Goal: Obtain resource: Download file/media

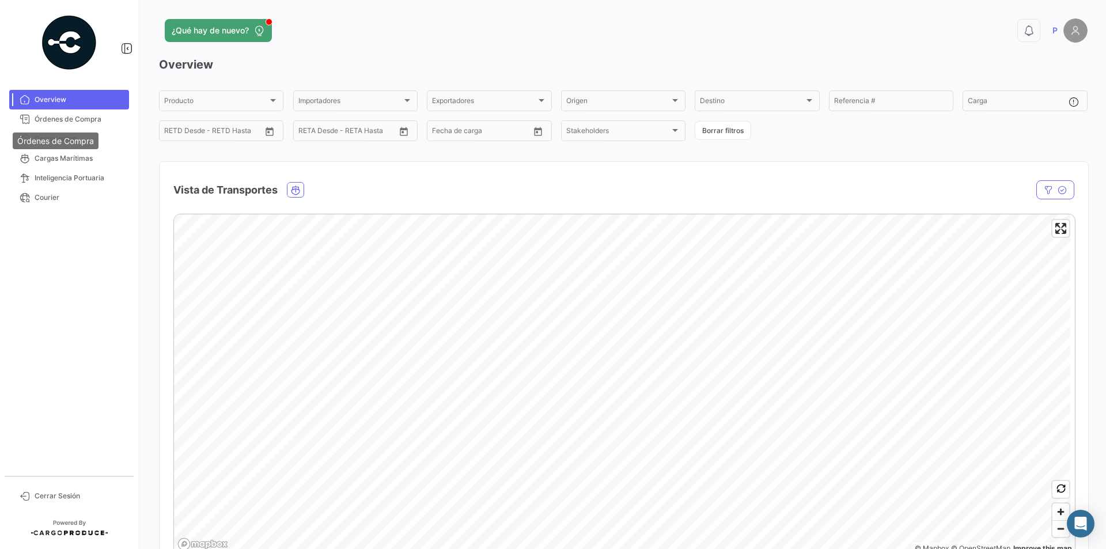
click at [47, 143] on div "Órdenes de Compra" at bounding box center [56, 140] width 86 height 17
click at [50, 141] on span "Documentos" at bounding box center [80, 139] width 90 height 10
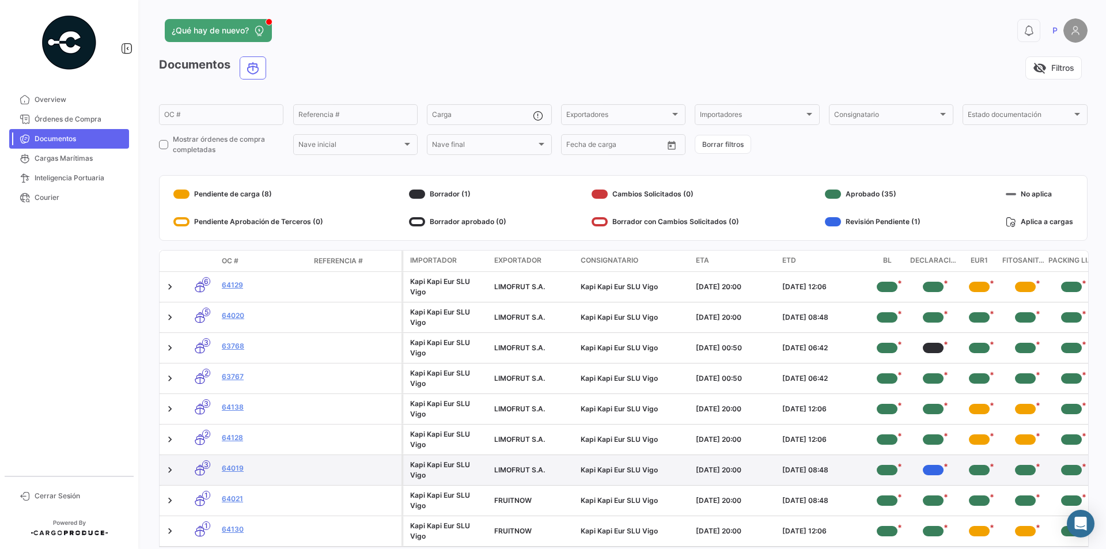
scroll to position [58, 0]
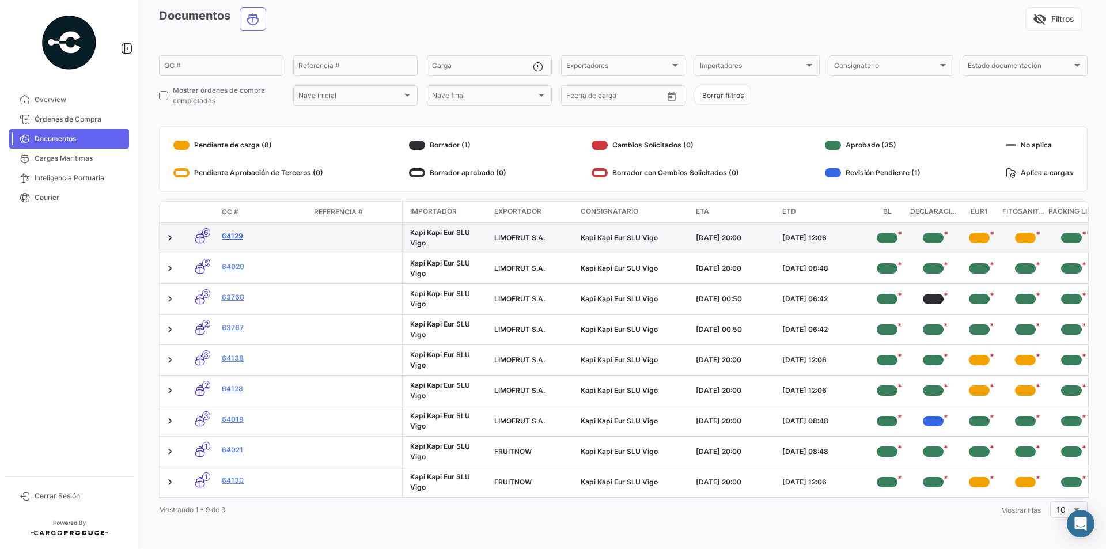
click at [227, 231] on link "64129" at bounding box center [263, 236] width 83 height 10
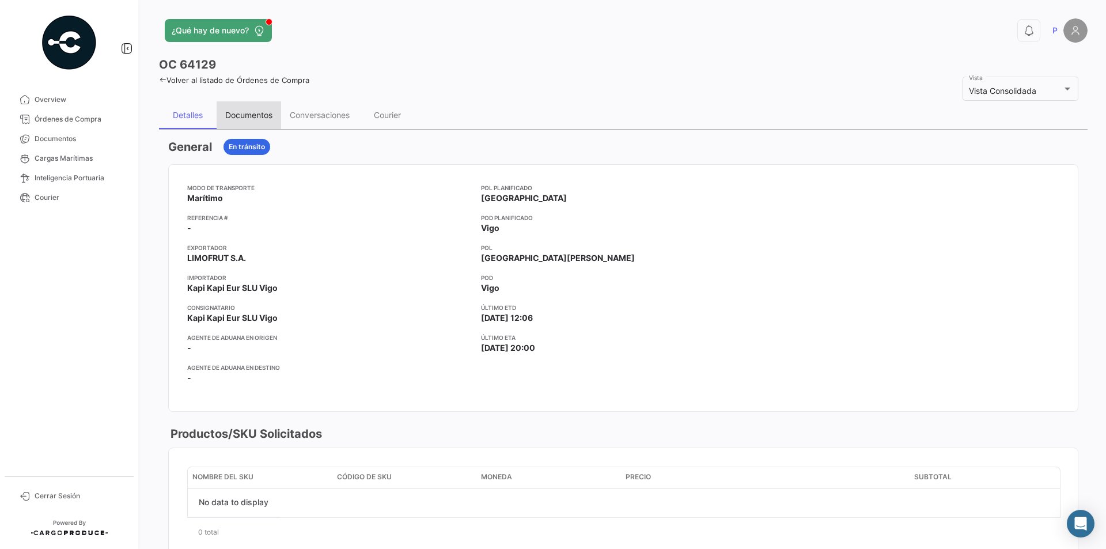
click at [252, 115] on div "Documentos" at bounding box center [248, 115] width 47 height 10
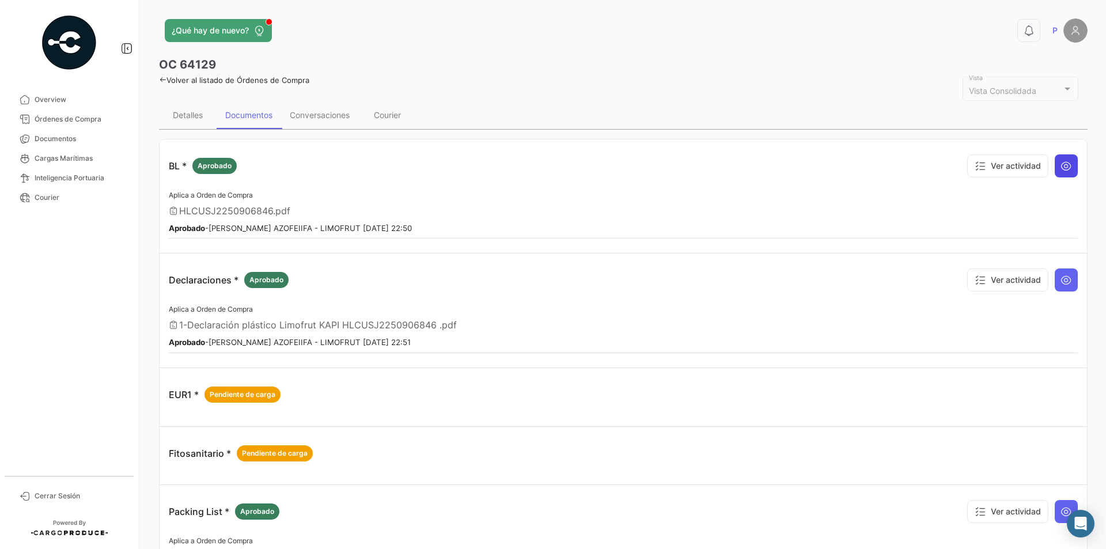
click at [1060, 167] on icon at bounding box center [1066, 166] width 12 height 12
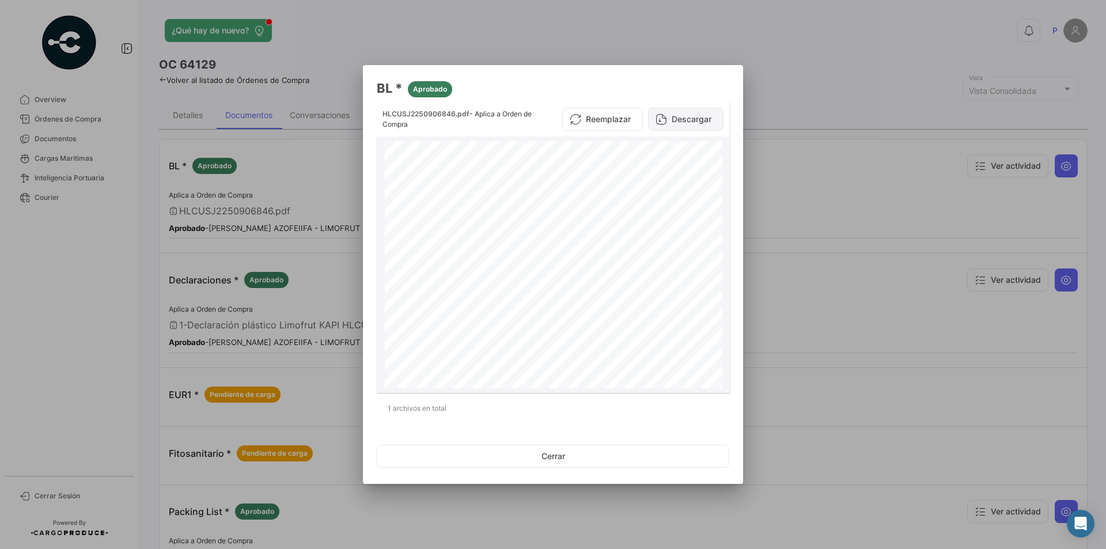
click at [672, 124] on button "Descargar" at bounding box center [685, 119] width 75 height 23
click at [531, 457] on button "Cerrar" at bounding box center [553, 456] width 352 height 23
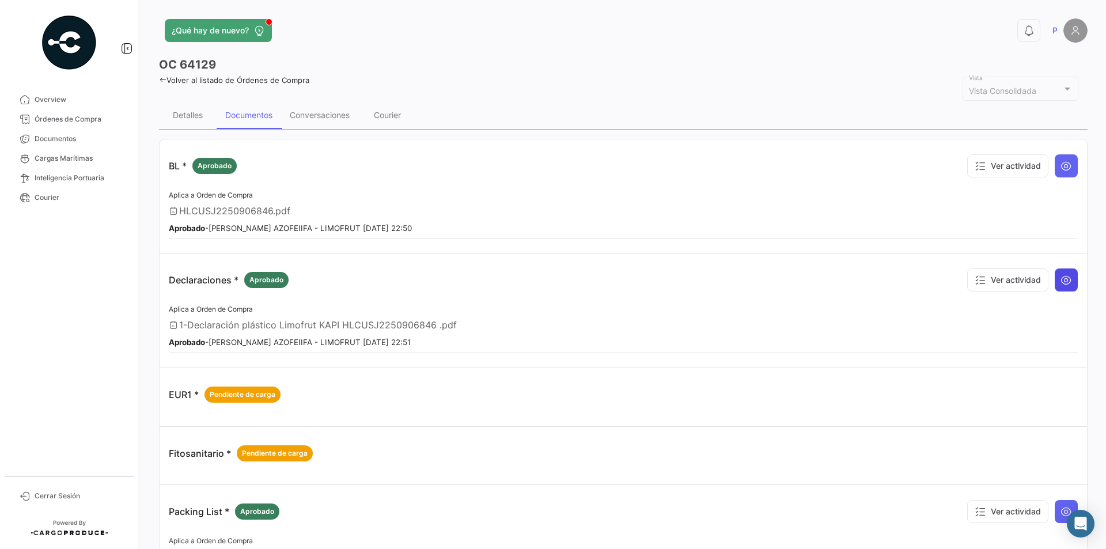
click at [1060, 278] on icon at bounding box center [1066, 280] width 12 height 12
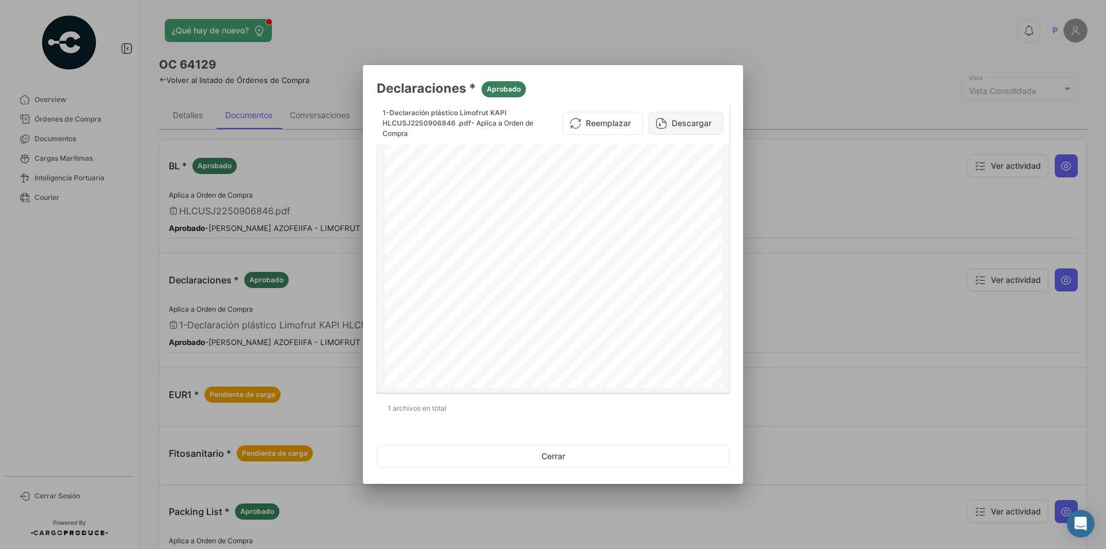
click at [685, 134] on button "Descargar" at bounding box center [685, 123] width 75 height 23
click at [573, 464] on button "Cerrar" at bounding box center [553, 456] width 352 height 23
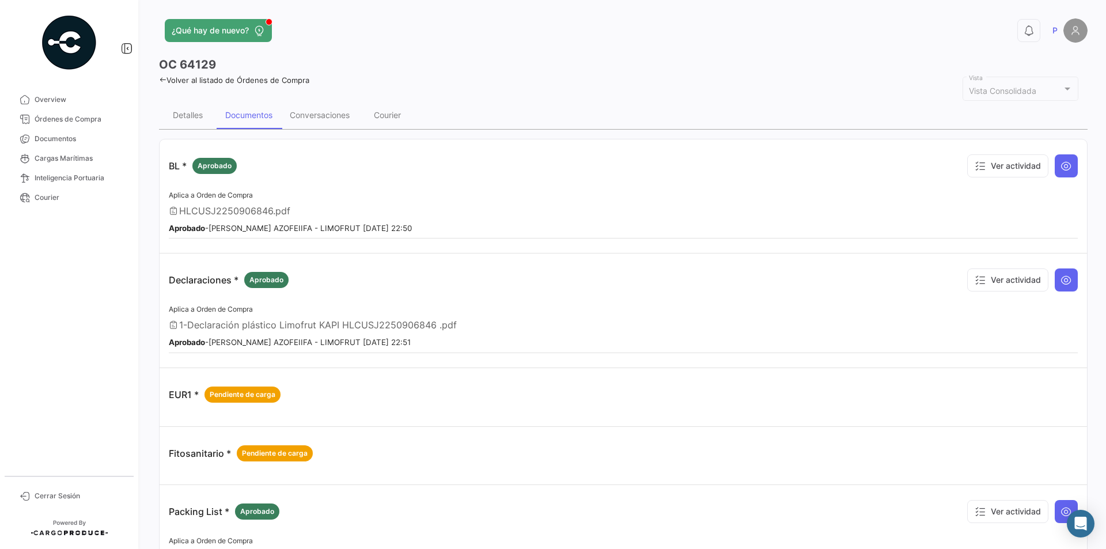
scroll to position [115, 0]
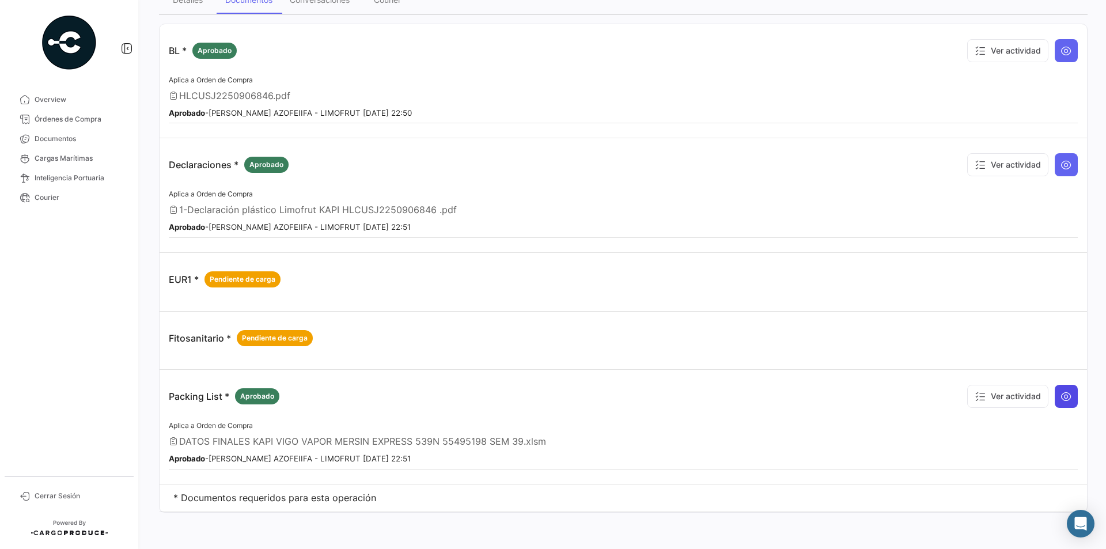
click at [1067, 398] on button at bounding box center [1065, 396] width 23 height 23
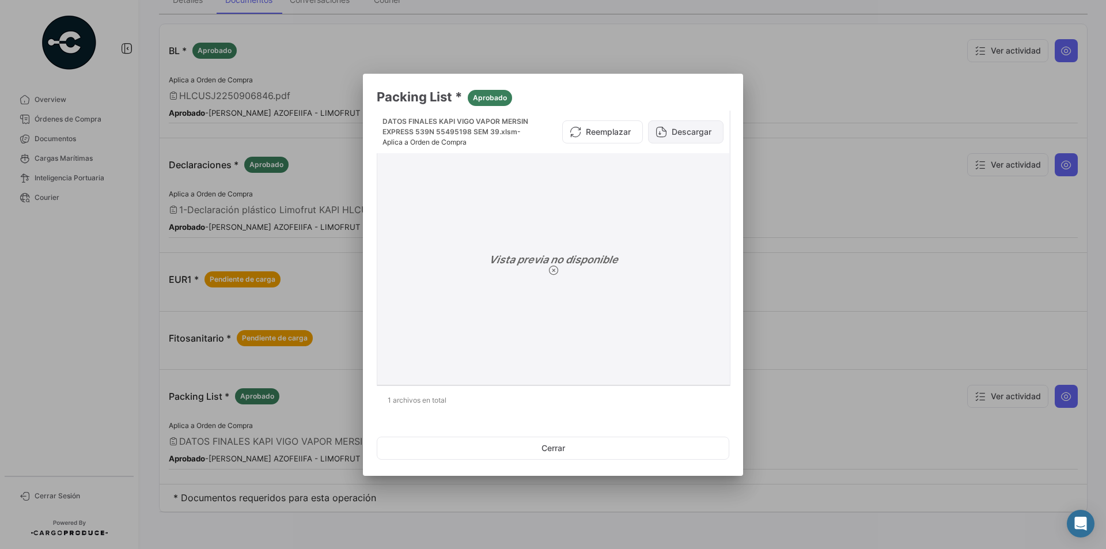
click at [661, 138] on button "Descargar" at bounding box center [685, 131] width 75 height 23
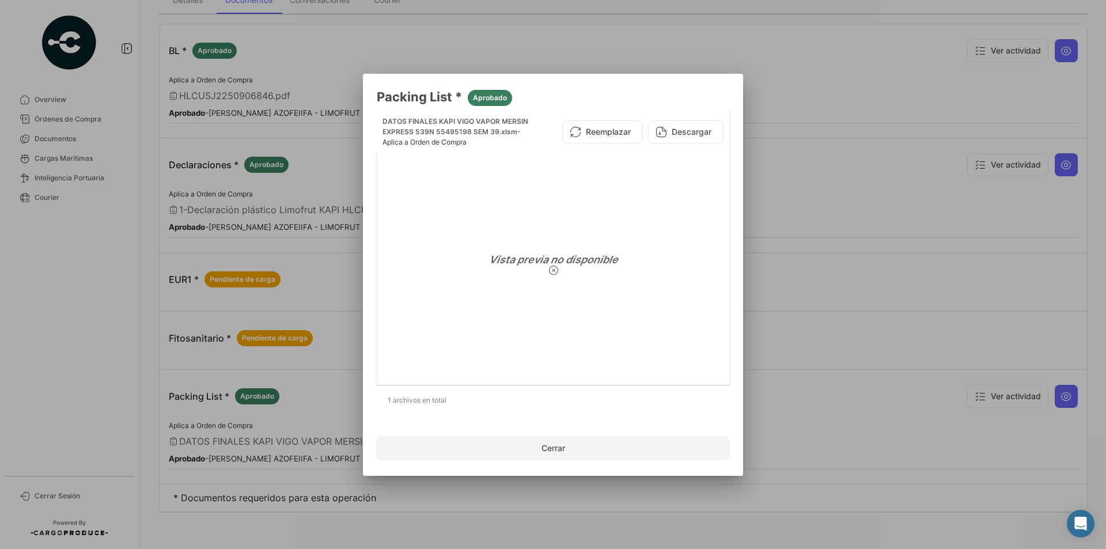
click at [540, 453] on button "Cerrar" at bounding box center [553, 448] width 352 height 23
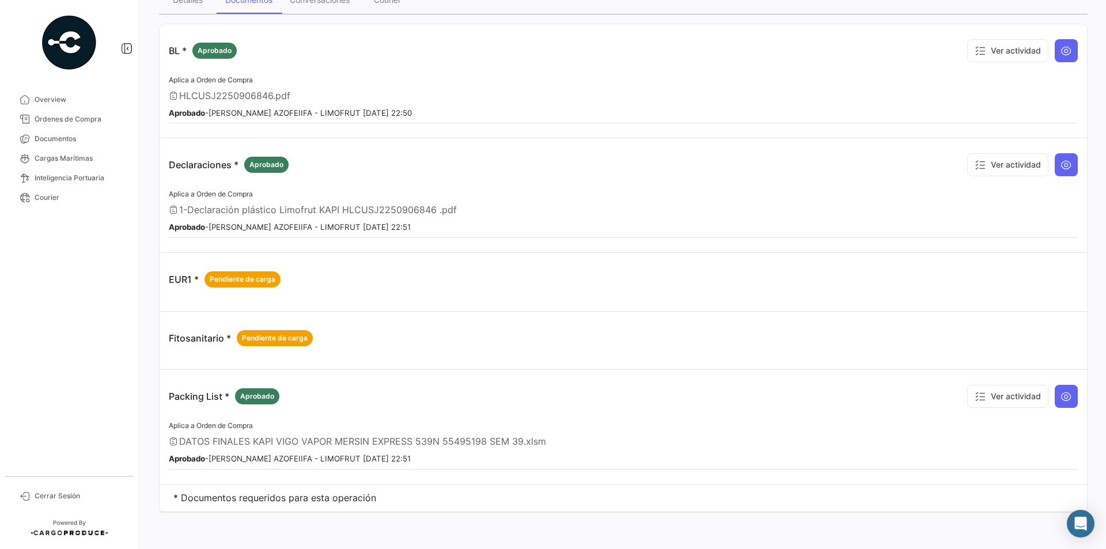
scroll to position [0, 0]
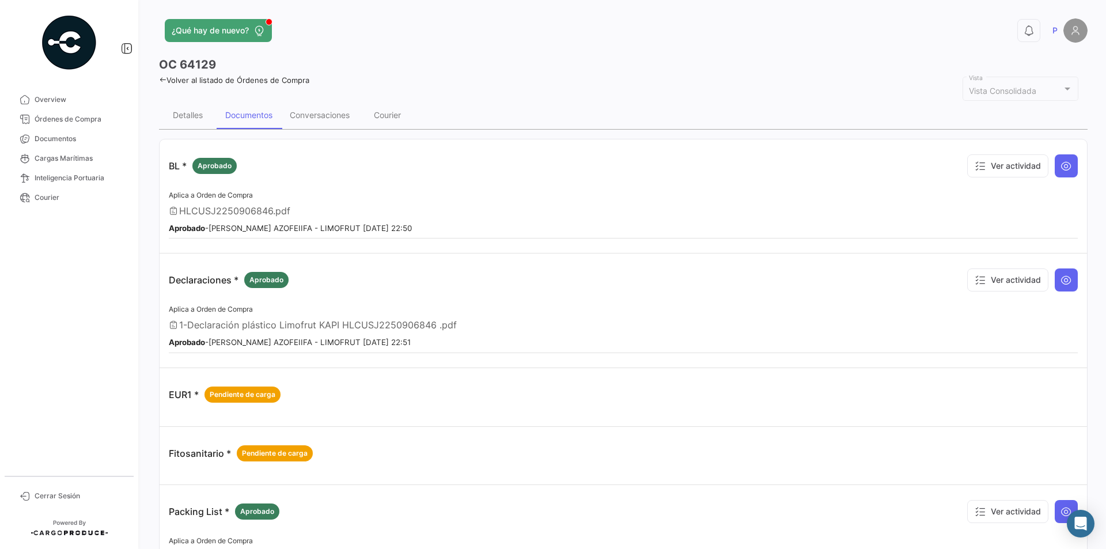
click at [158, 82] on div "¿Qué hay de nuevo? 0 P OC 64129 Volver al listado de Órdenes de Compra Vista Co…" at bounding box center [623, 274] width 965 height 549
click at [166, 78] on link "Volver al listado de Órdenes de Compra" at bounding box center [234, 79] width 150 height 9
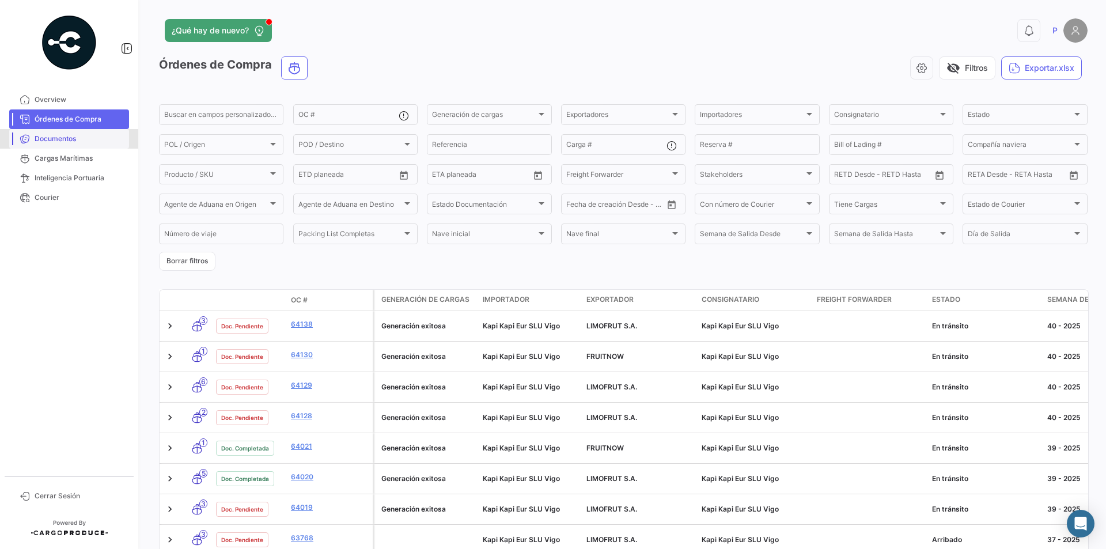
click at [56, 136] on span "Documentos" at bounding box center [80, 139] width 90 height 10
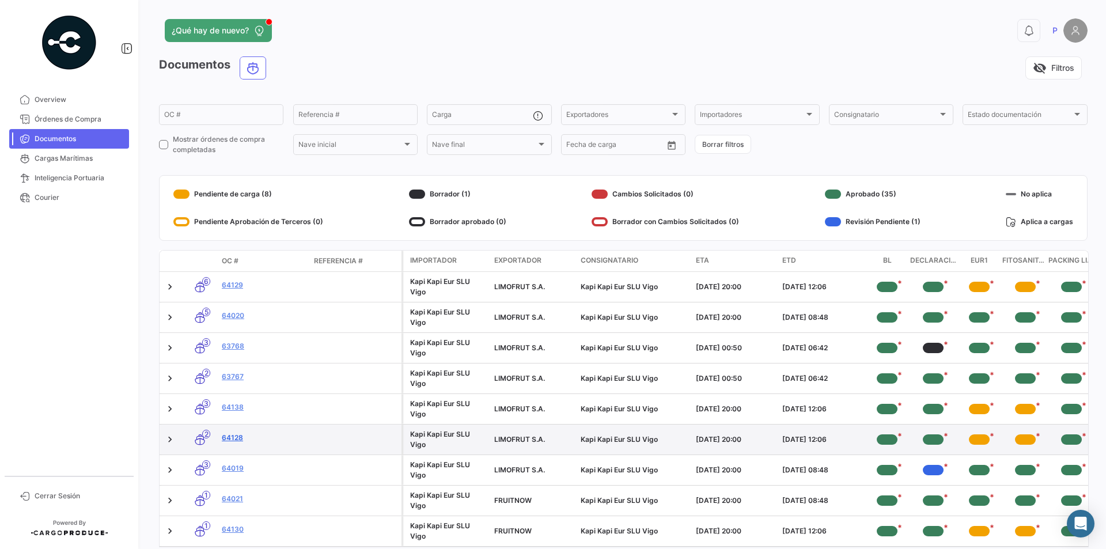
click at [234, 439] on link "64128" at bounding box center [263, 438] width 83 height 10
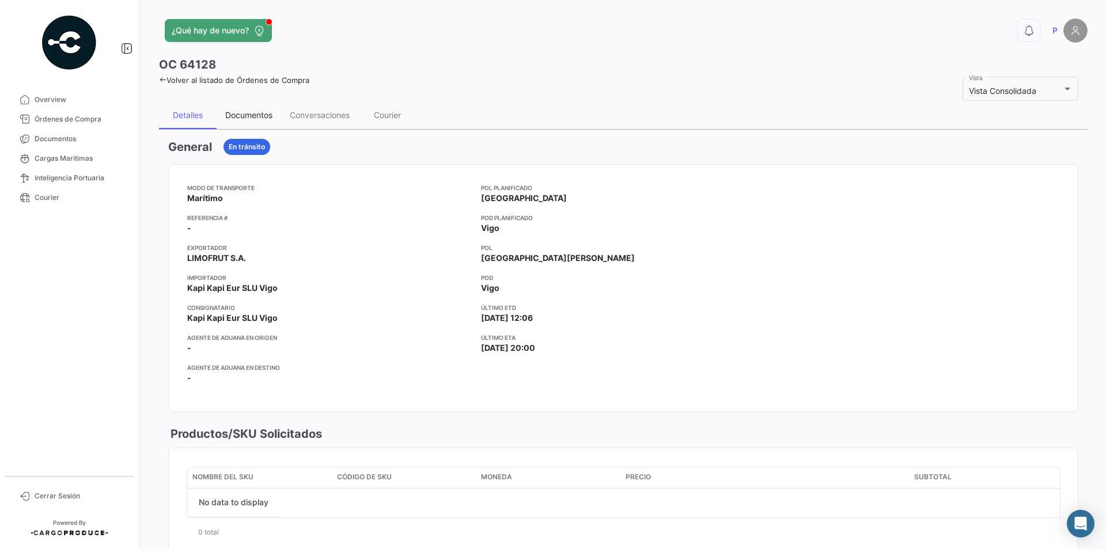
click at [268, 113] on div "Documentos" at bounding box center [248, 115] width 47 height 10
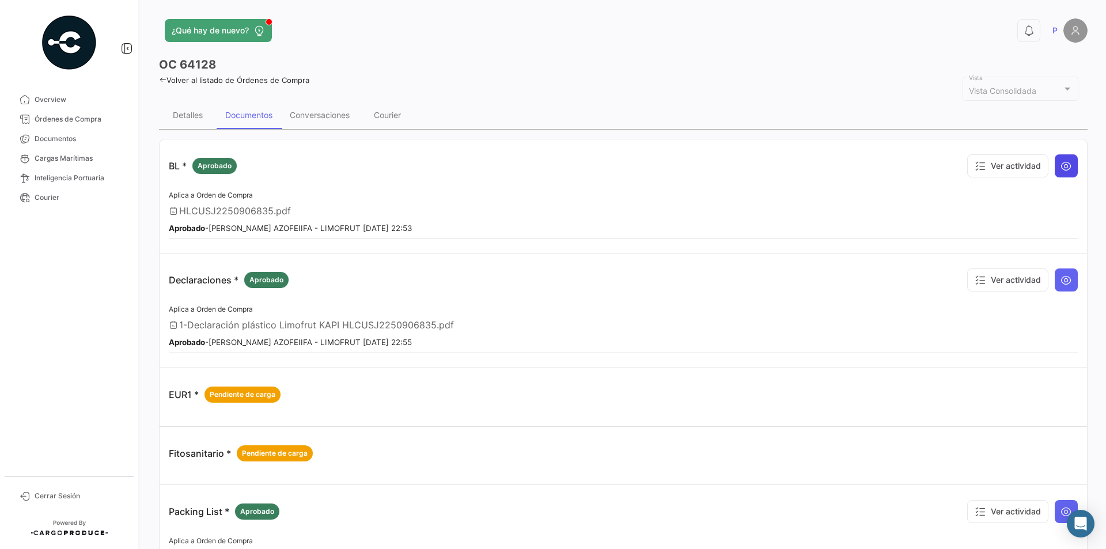
click at [1054, 160] on button at bounding box center [1065, 165] width 23 height 23
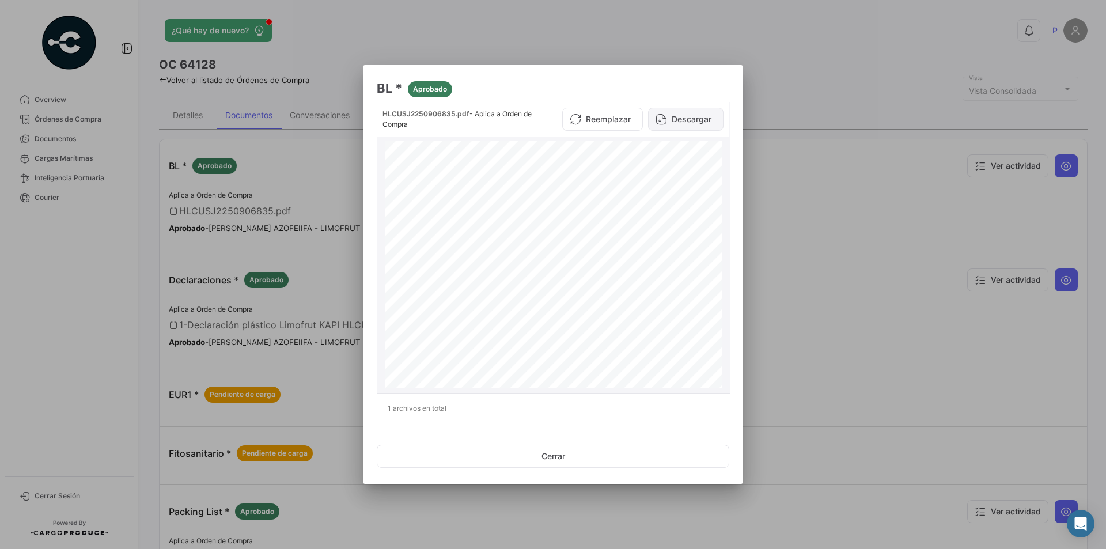
click at [663, 110] on button "Descargar" at bounding box center [685, 119] width 75 height 23
click at [596, 457] on button "Cerrar" at bounding box center [553, 456] width 352 height 23
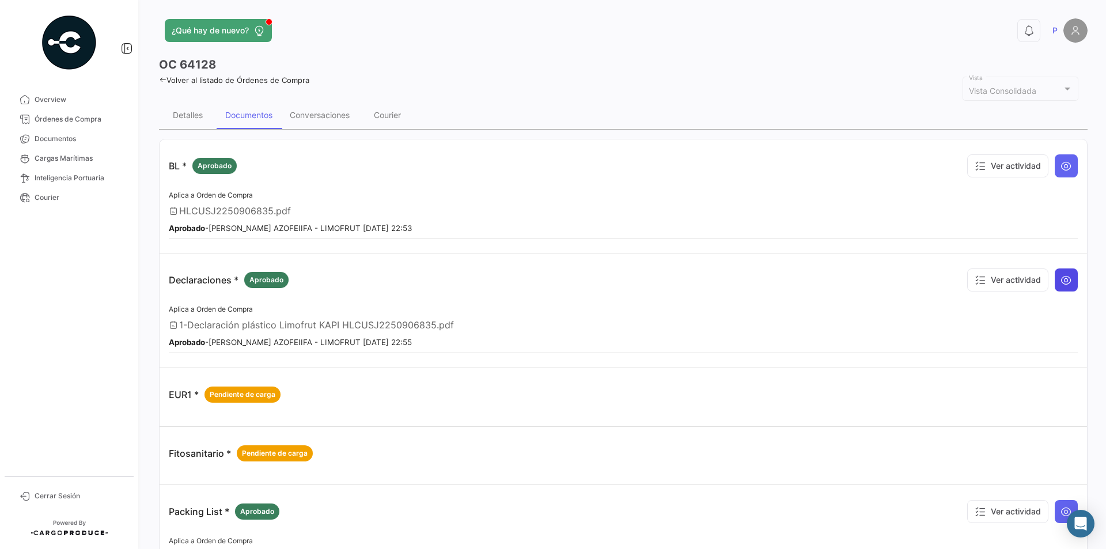
click at [1068, 284] on button at bounding box center [1065, 279] width 23 height 23
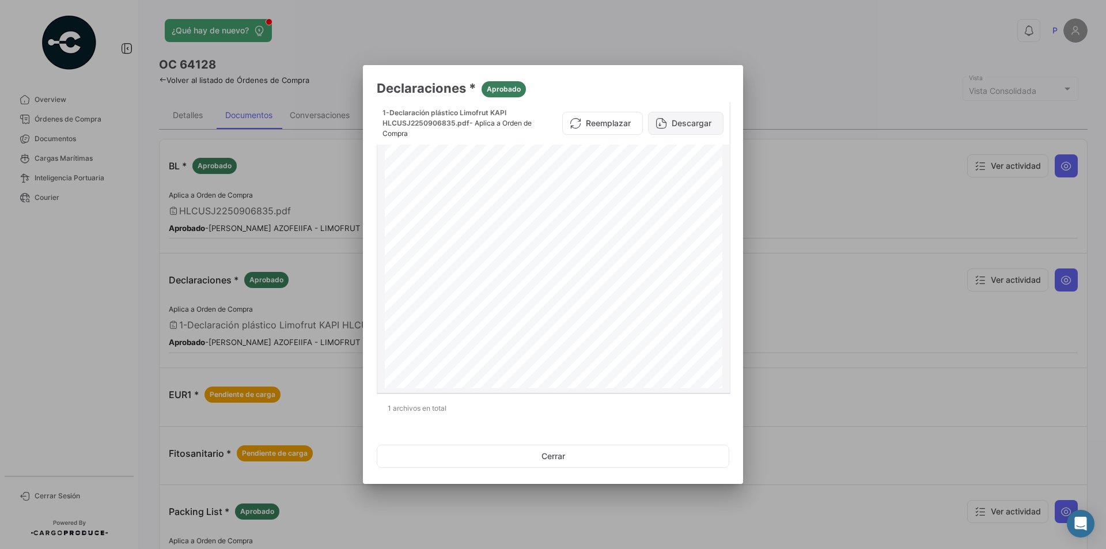
click at [670, 125] on button "Descargar" at bounding box center [685, 123] width 75 height 23
click at [561, 458] on button "Cerrar" at bounding box center [553, 456] width 352 height 23
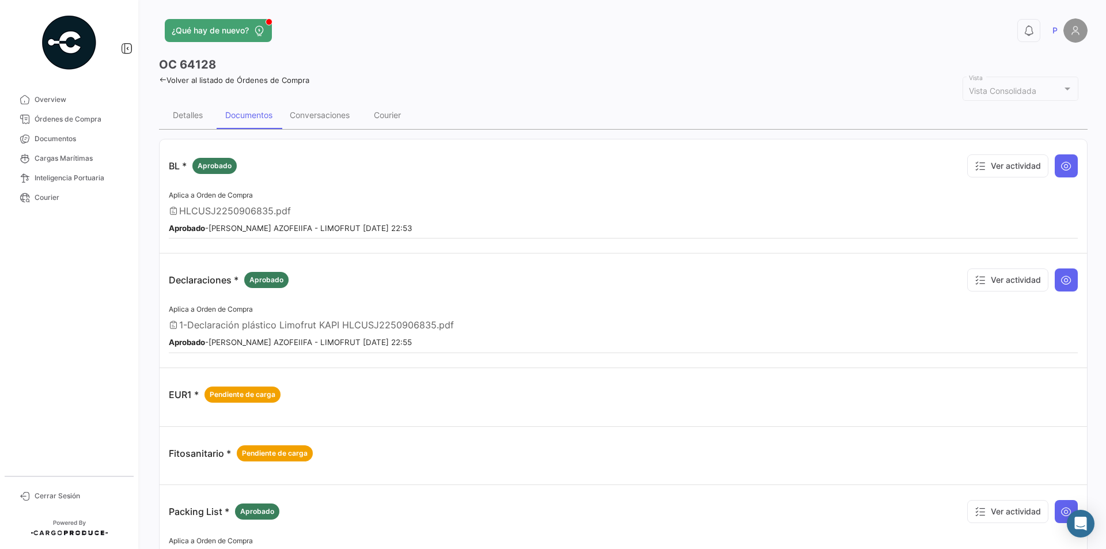
scroll to position [115, 0]
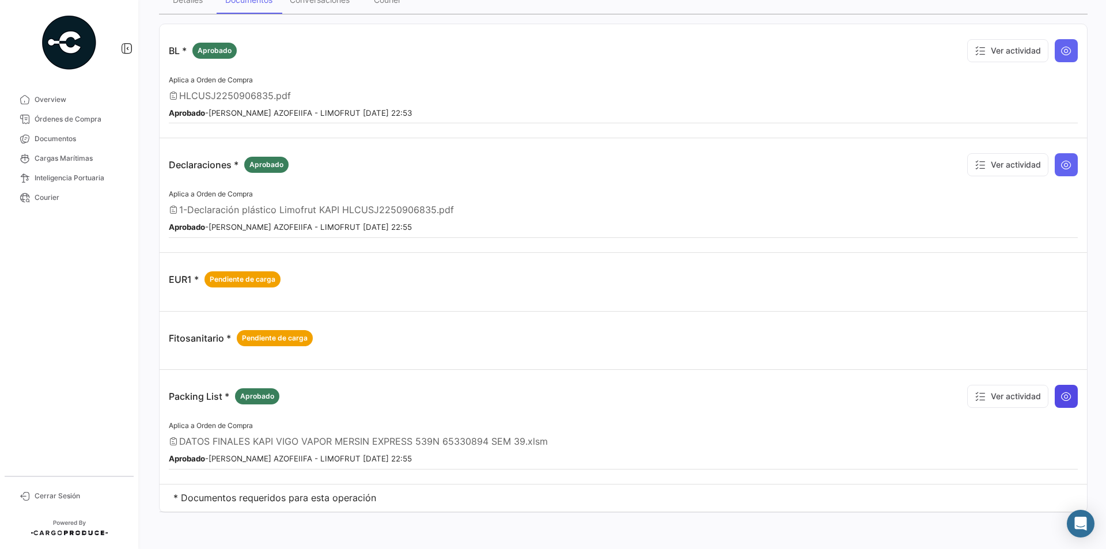
click at [1069, 403] on button at bounding box center [1065, 396] width 23 height 23
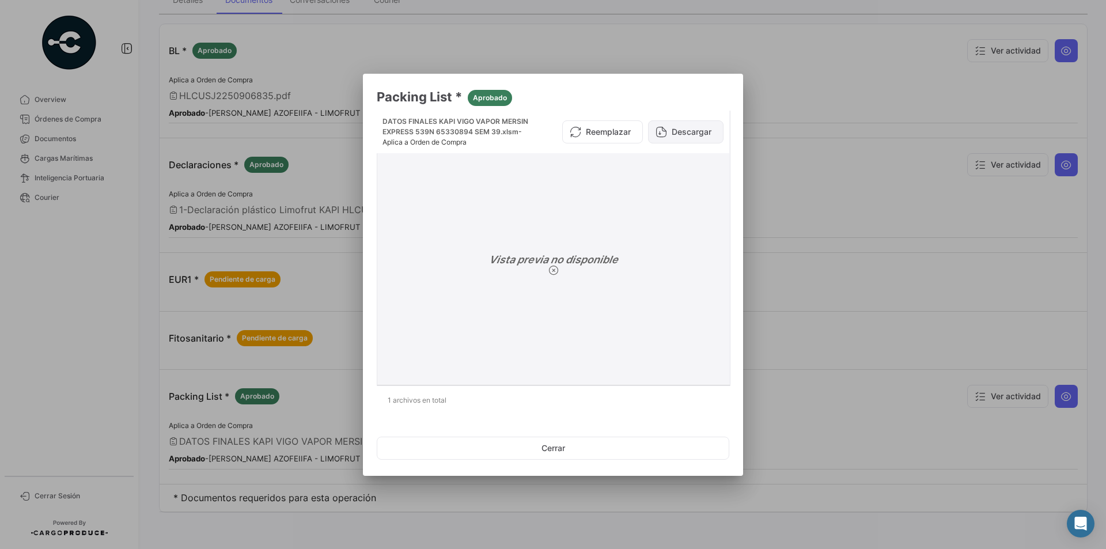
click at [704, 136] on button "Descargar" at bounding box center [685, 131] width 75 height 23
drag, startPoint x: 550, startPoint y: 443, endPoint x: 586, endPoint y: 361, distance: 90.5
click at [550, 443] on button "Cerrar" at bounding box center [553, 448] width 352 height 23
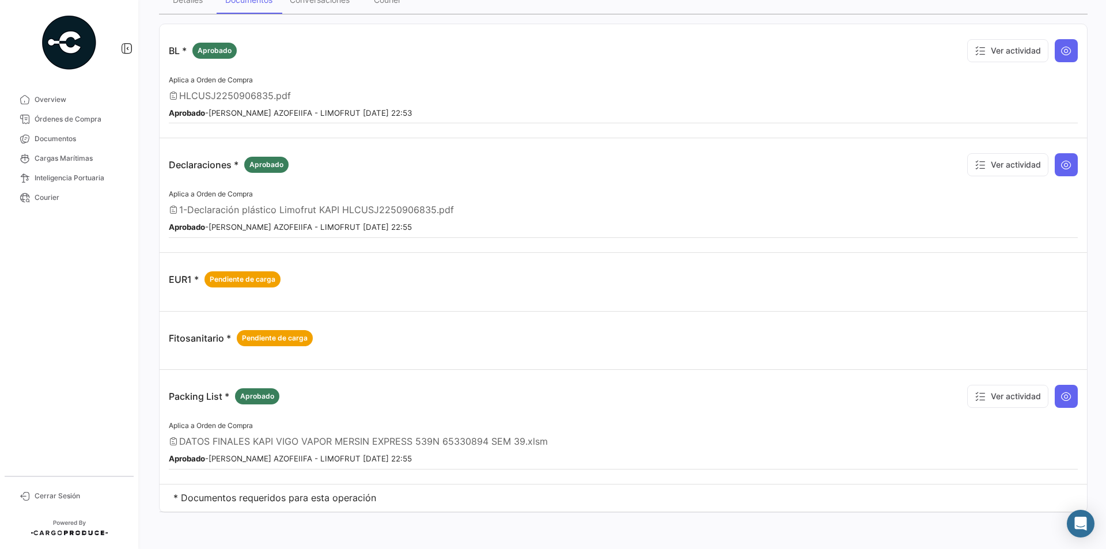
scroll to position [0, 0]
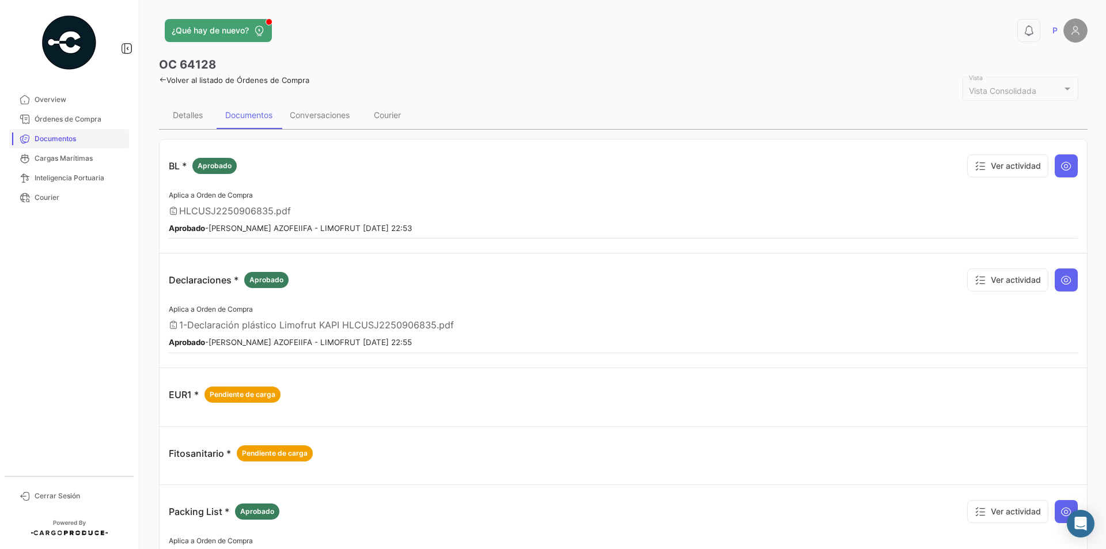
click at [62, 145] on link "Documentos" at bounding box center [69, 139] width 120 height 20
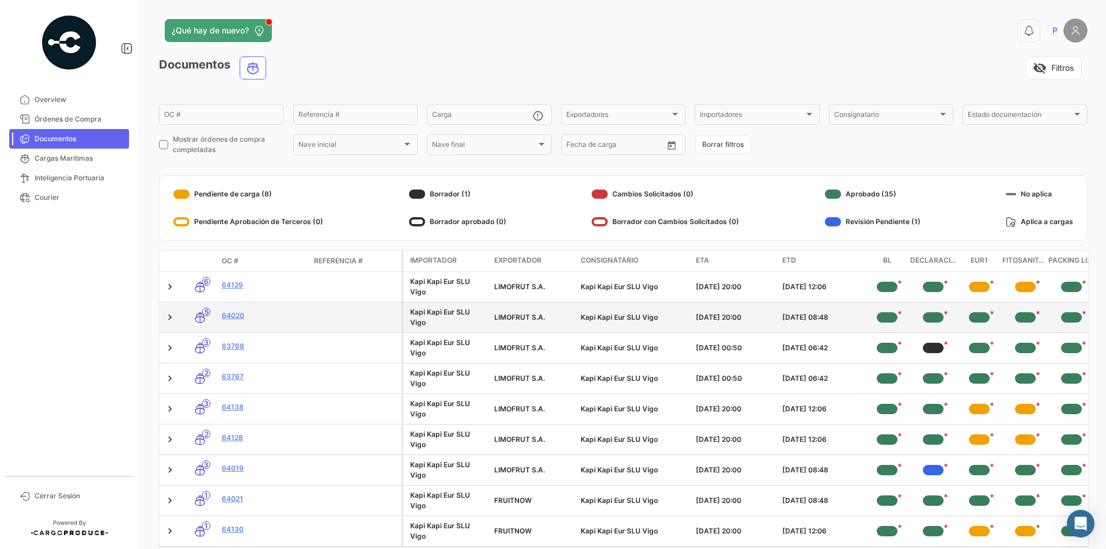
scroll to position [58, 0]
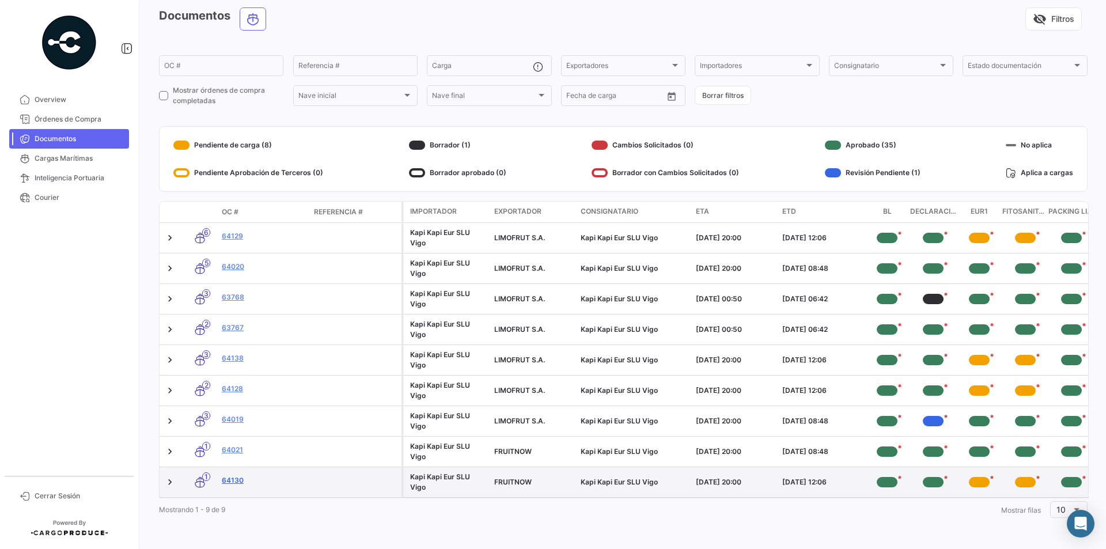
click at [235, 476] on link "64130" at bounding box center [263, 480] width 83 height 10
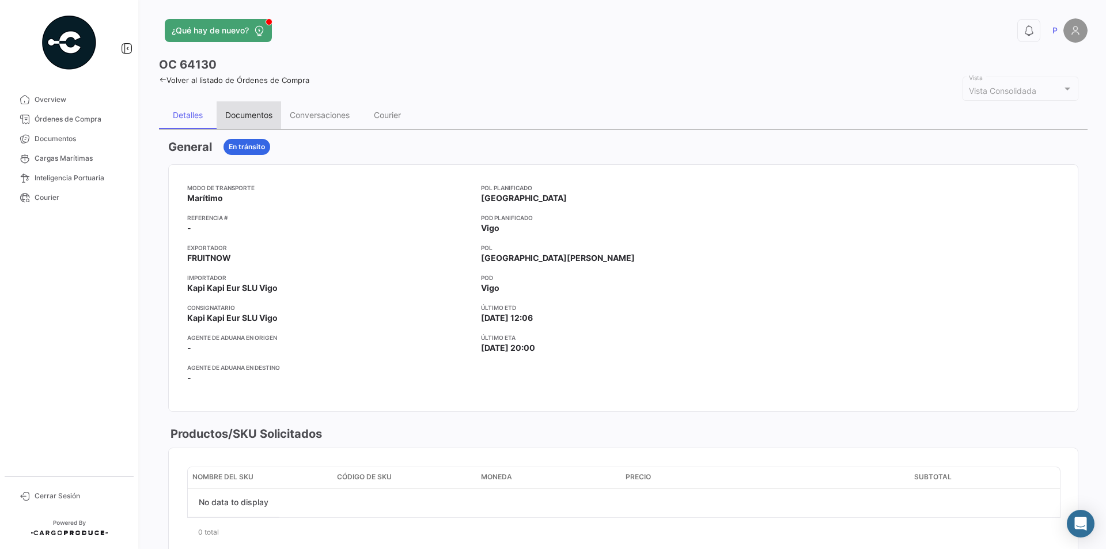
click at [258, 113] on div "Documentos" at bounding box center [248, 115] width 47 height 10
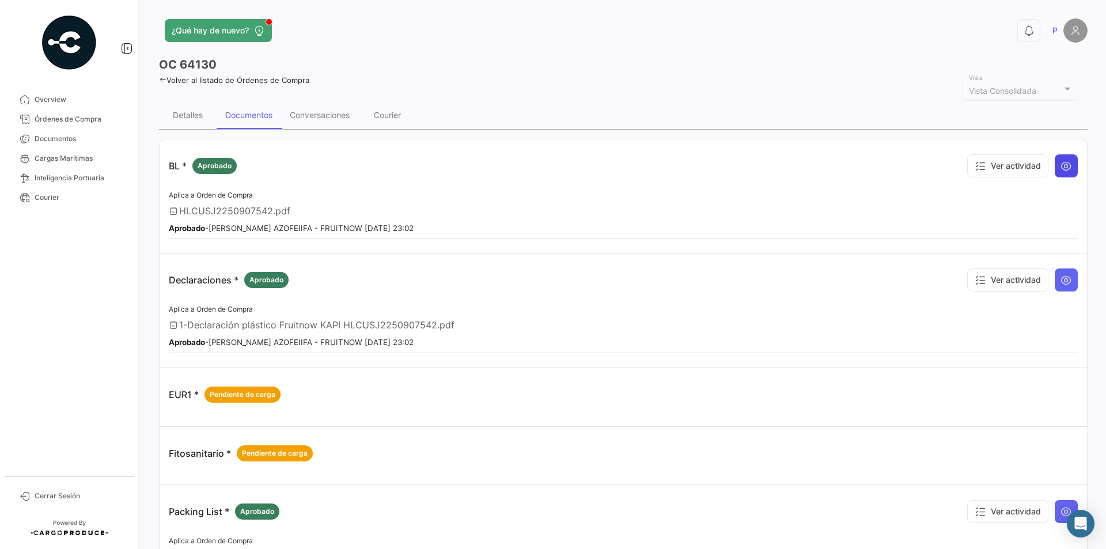
click at [1060, 162] on icon at bounding box center [1066, 166] width 12 height 12
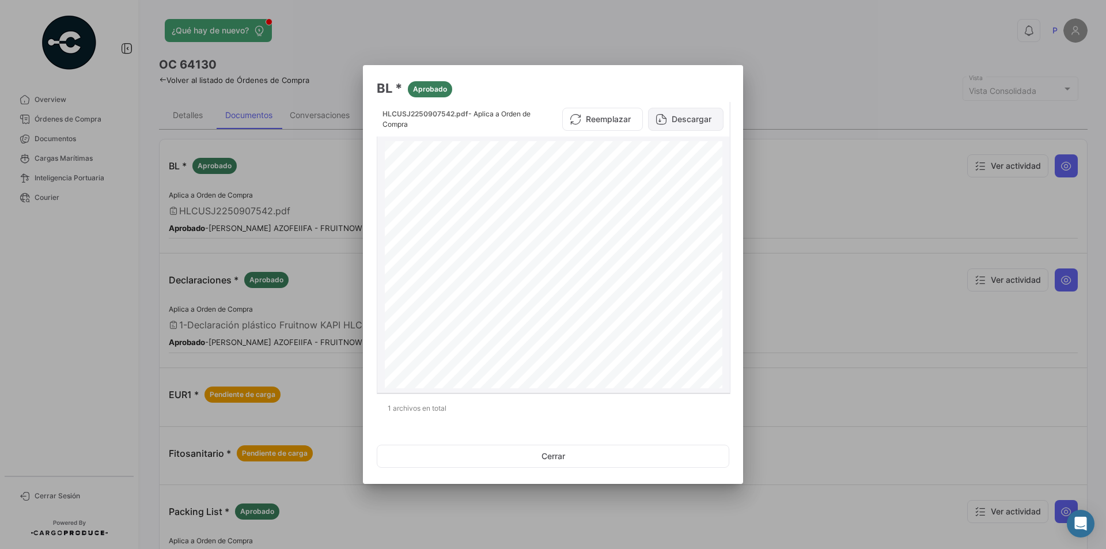
click at [698, 116] on button "Descargar" at bounding box center [685, 119] width 75 height 23
click at [557, 464] on button "Cerrar" at bounding box center [553, 456] width 352 height 23
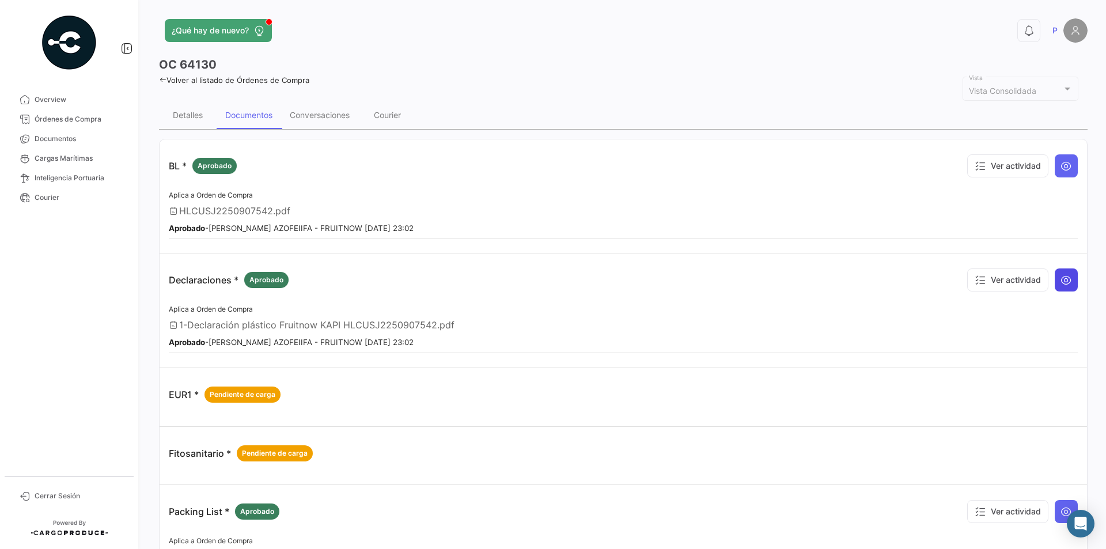
click at [1064, 286] on icon at bounding box center [1066, 280] width 12 height 12
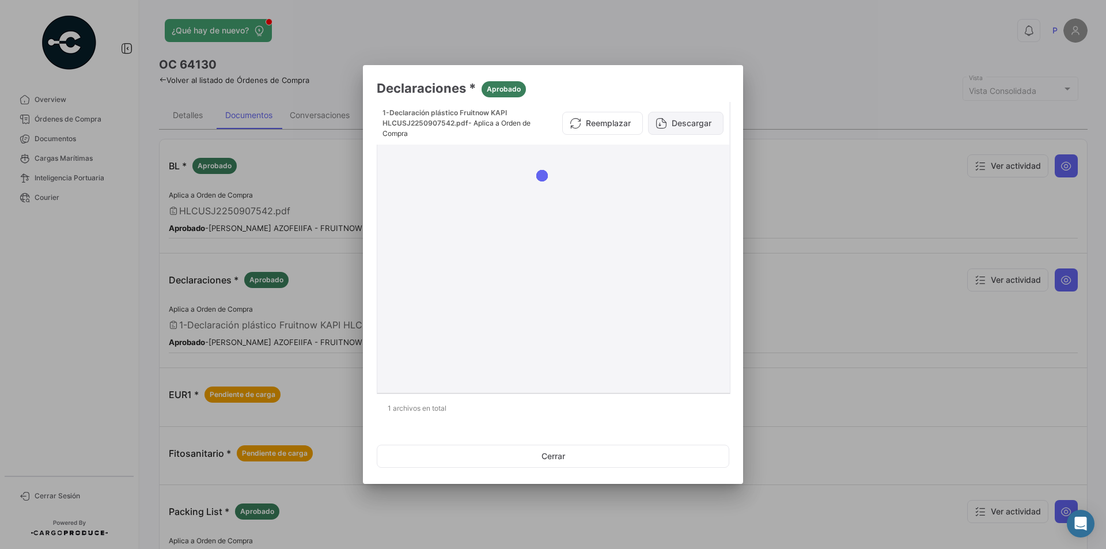
click at [699, 128] on button "Descargar" at bounding box center [685, 123] width 75 height 23
click at [594, 450] on button "Cerrar" at bounding box center [553, 456] width 352 height 23
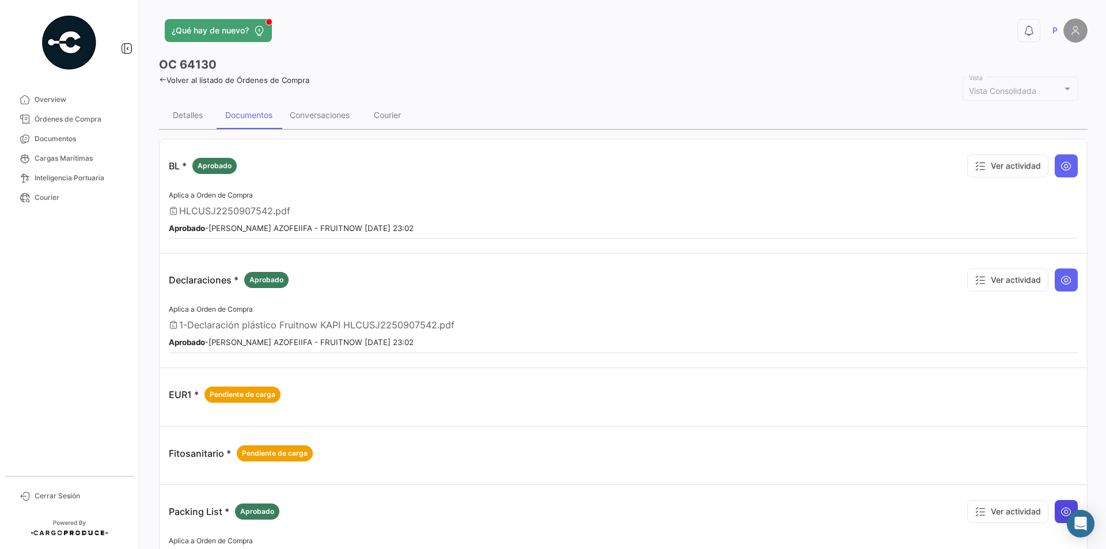
click at [1063, 513] on icon at bounding box center [1066, 512] width 12 height 12
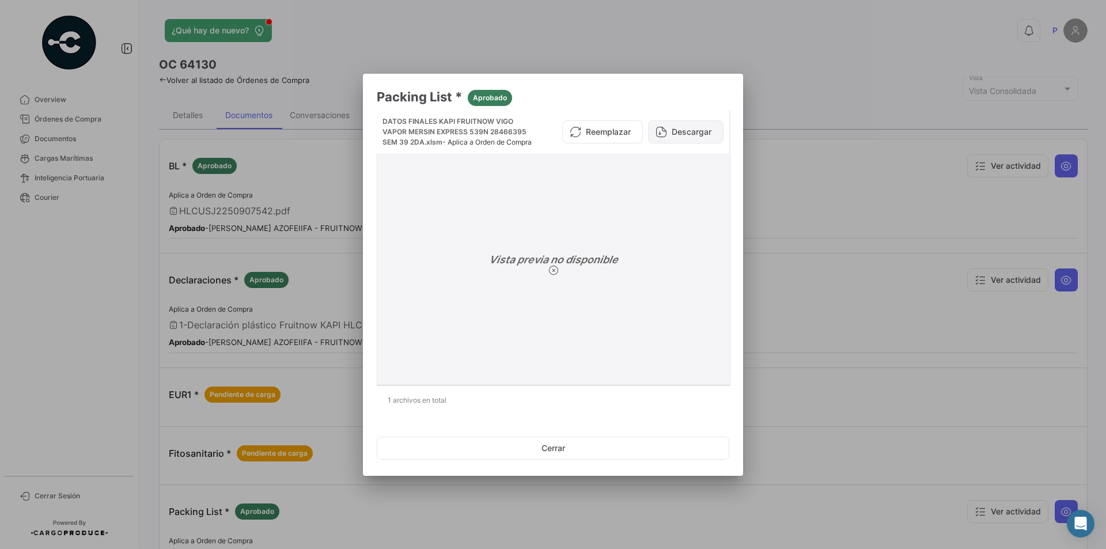
click at [687, 143] on button "Descargar" at bounding box center [685, 131] width 75 height 23
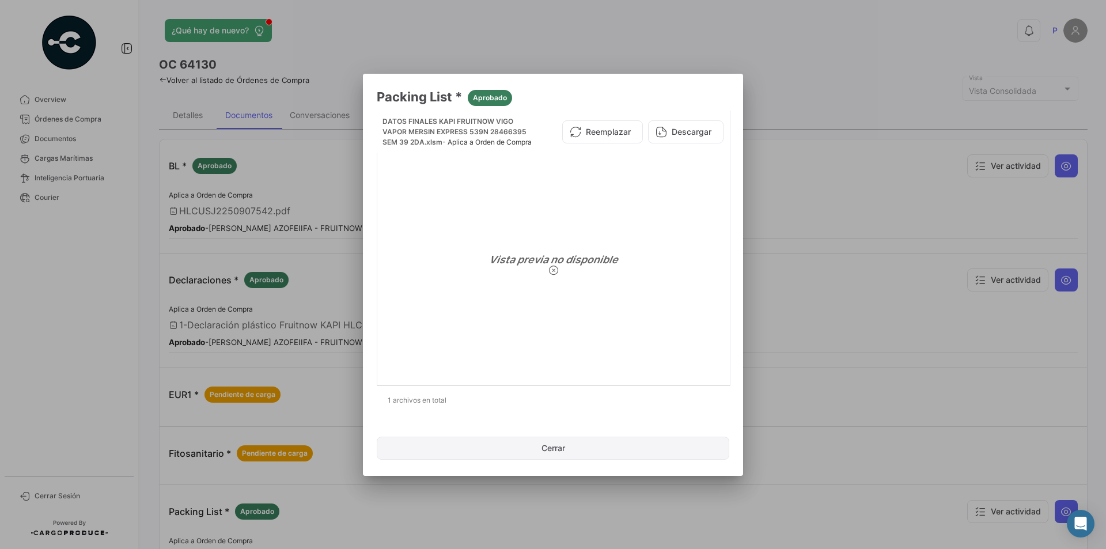
click at [399, 450] on button "Cerrar" at bounding box center [553, 448] width 352 height 23
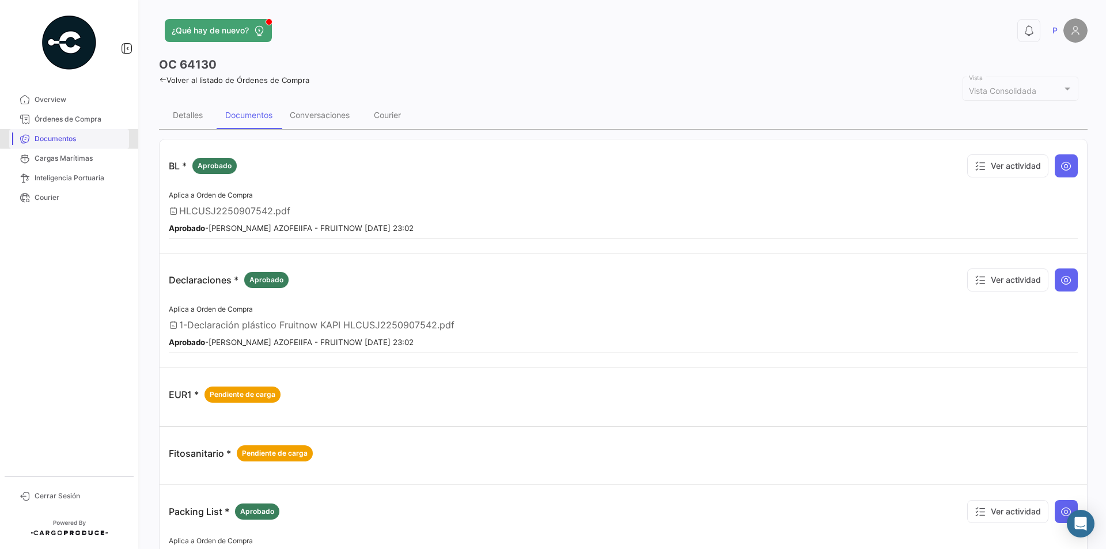
click at [70, 135] on span "Documentos" at bounding box center [80, 139] width 90 height 10
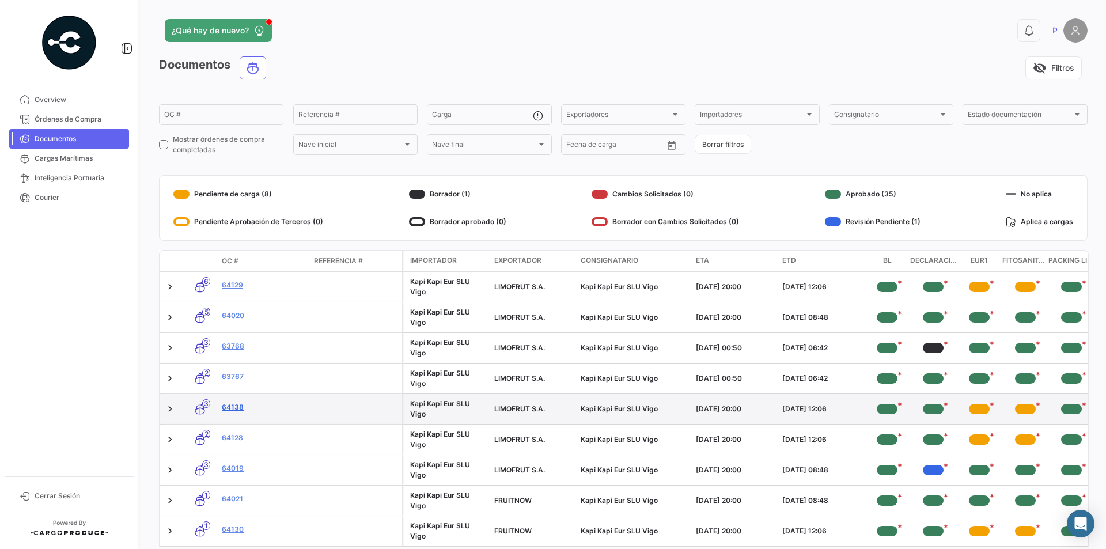
click at [228, 407] on link "64138" at bounding box center [263, 407] width 83 height 10
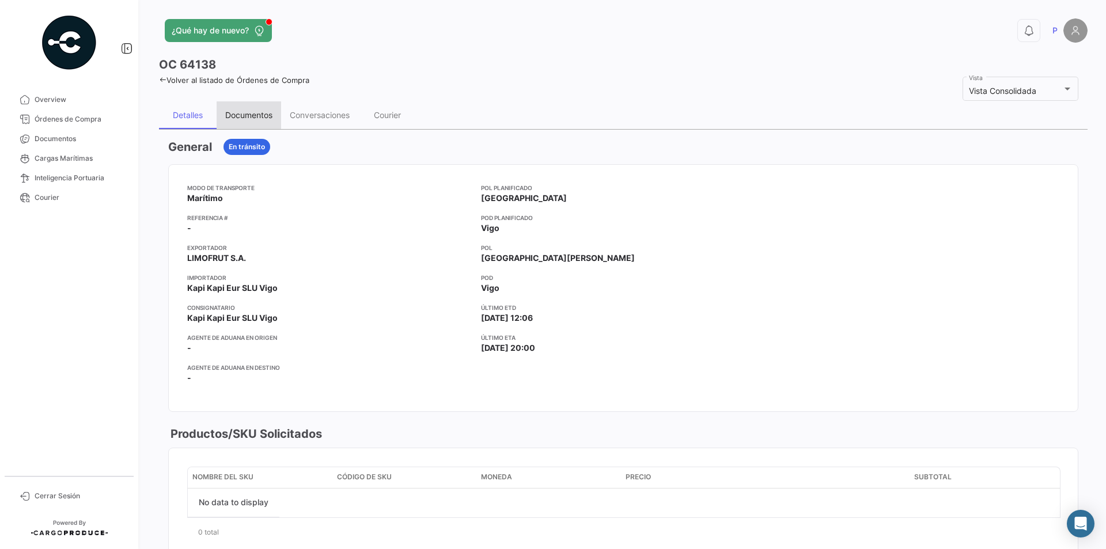
click at [257, 121] on div "Documentos" at bounding box center [249, 115] width 65 height 28
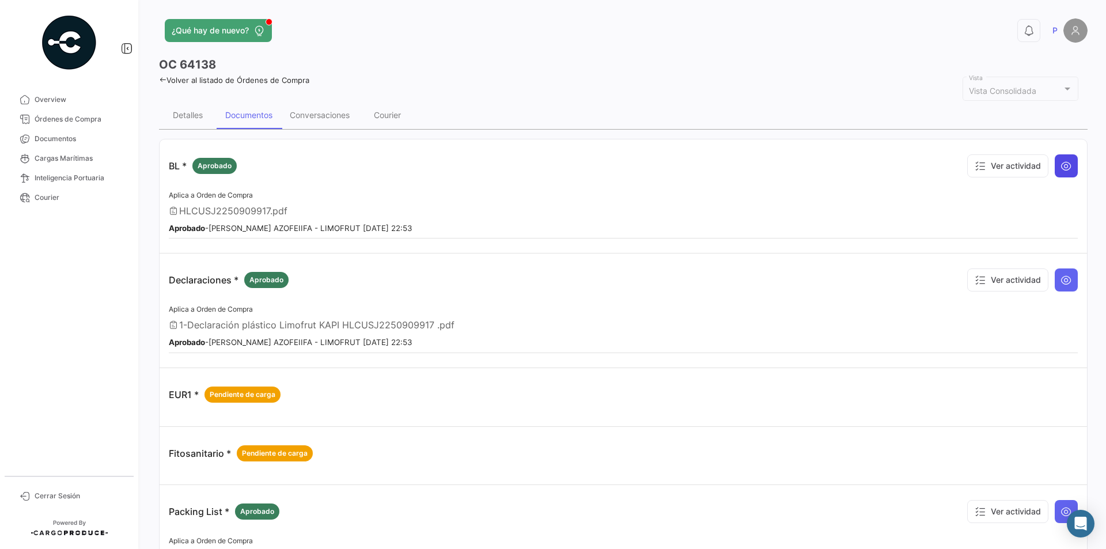
click at [1064, 165] on icon at bounding box center [1066, 166] width 12 height 12
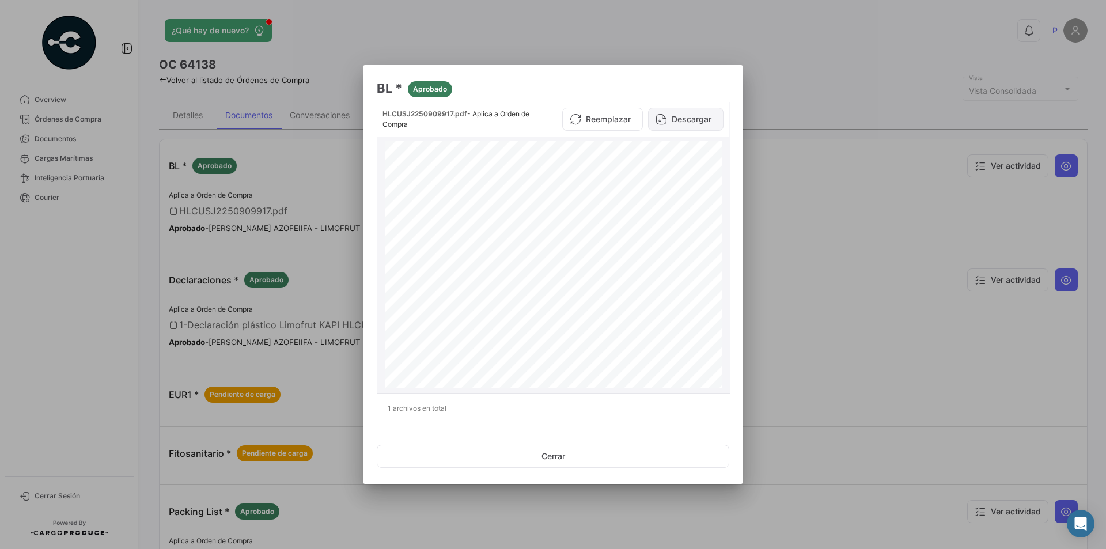
click at [701, 118] on button "Descargar" at bounding box center [685, 119] width 75 height 23
drag, startPoint x: 615, startPoint y: 461, endPoint x: 756, endPoint y: 416, distance: 147.5
click at [615, 461] on button "Cerrar" at bounding box center [553, 456] width 352 height 23
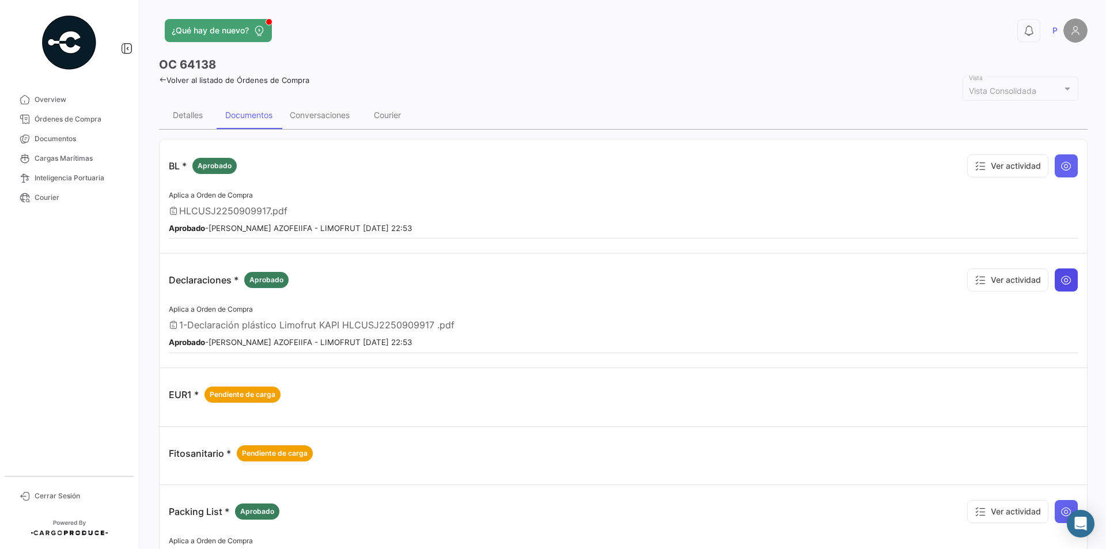
click at [1069, 277] on button at bounding box center [1065, 279] width 23 height 23
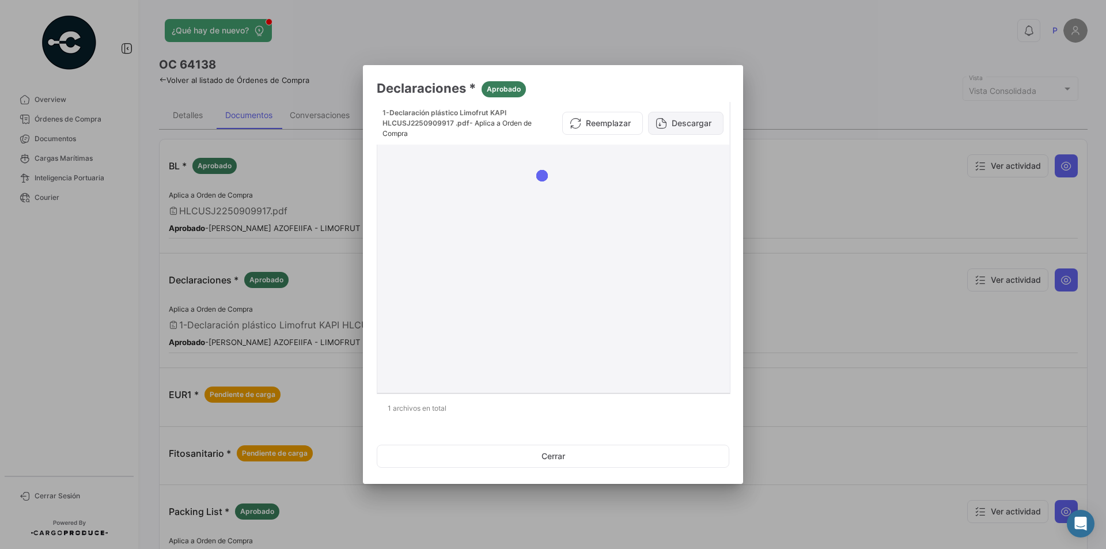
click at [703, 125] on button "Descargar" at bounding box center [685, 123] width 75 height 23
click at [573, 453] on button "Cerrar" at bounding box center [553, 456] width 352 height 23
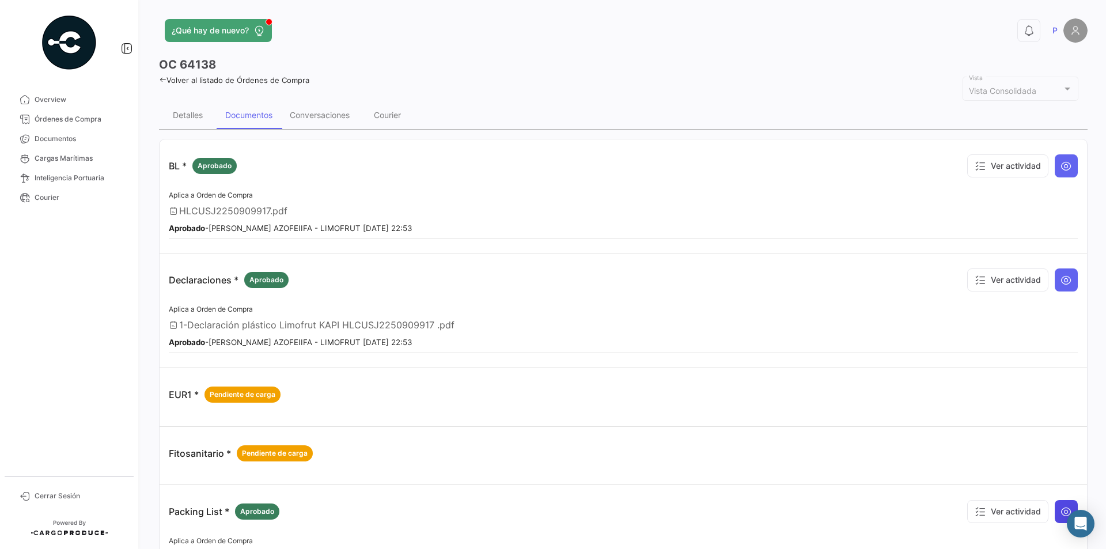
click at [1062, 514] on icon at bounding box center [1066, 512] width 12 height 12
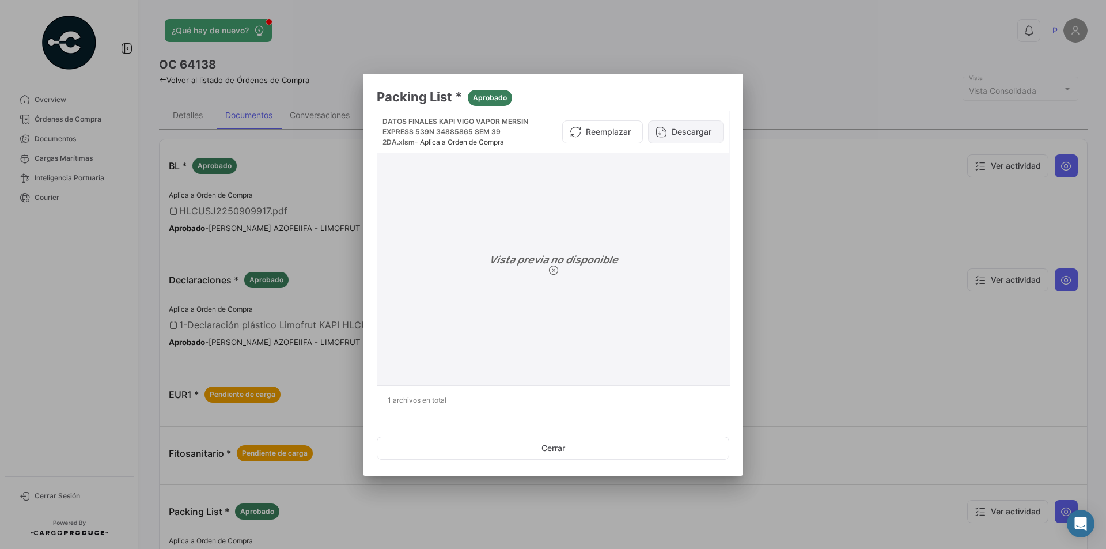
click at [681, 128] on button "Descargar" at bounding box center [685, 131] width 75 height 23
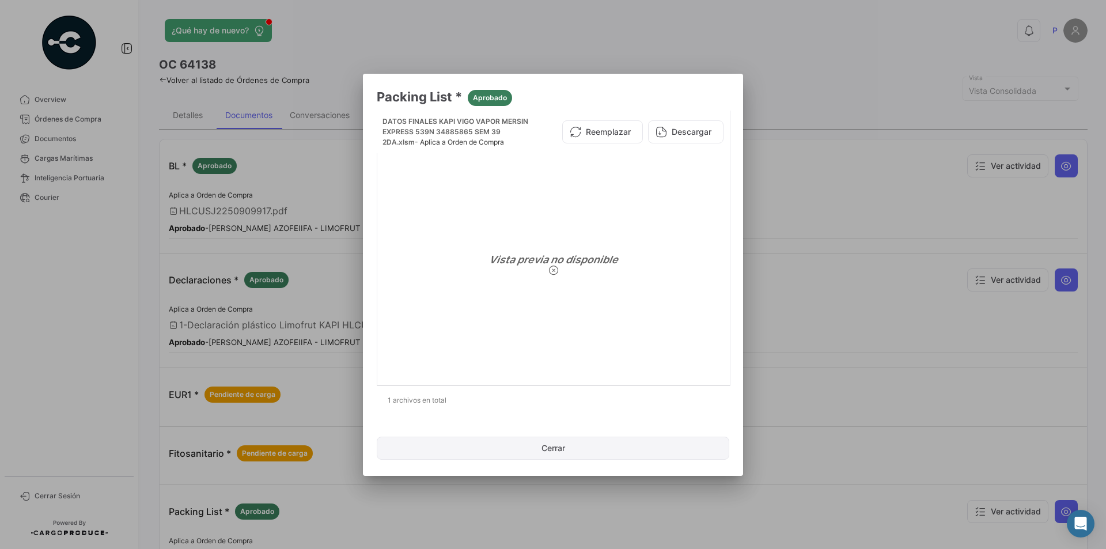
click at [495, 441] on button "Cerrar" at bounding box center [553, 448] width 352 height 23
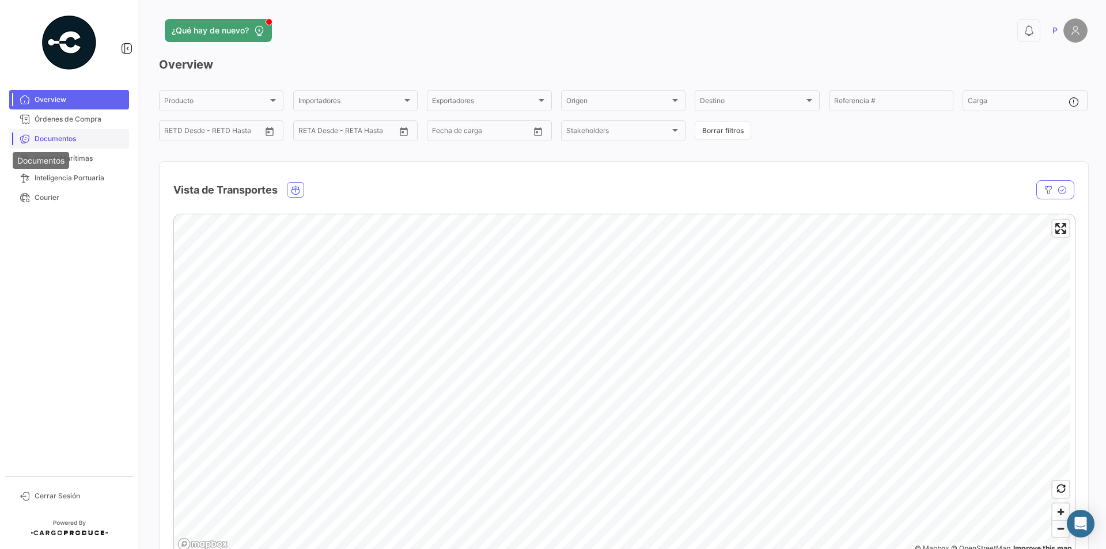
click at [58, 138] on span "Documentos" at bounding box center [80, 139] width 90 height 10
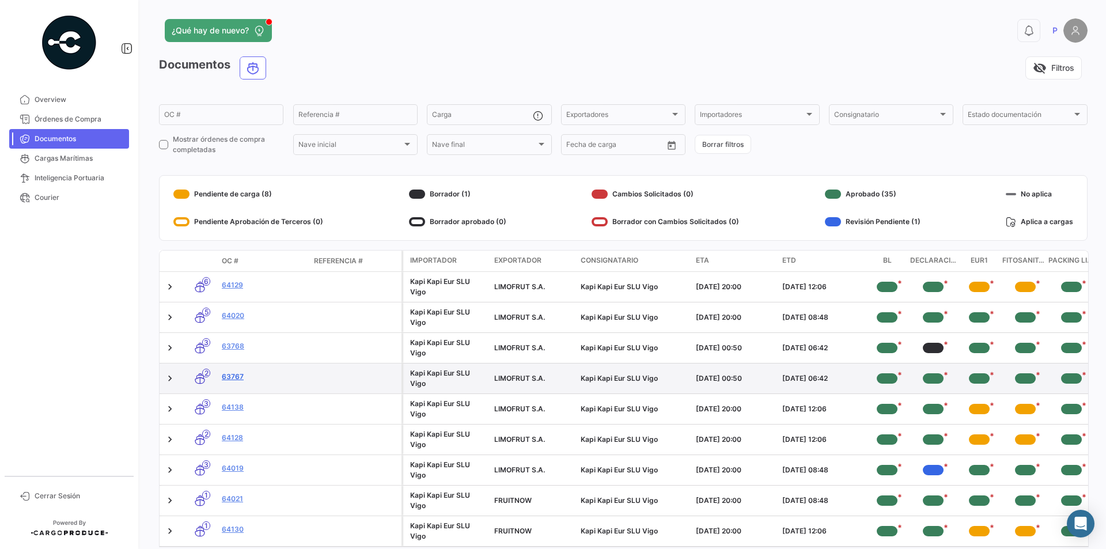
scroll to position [58, 0]
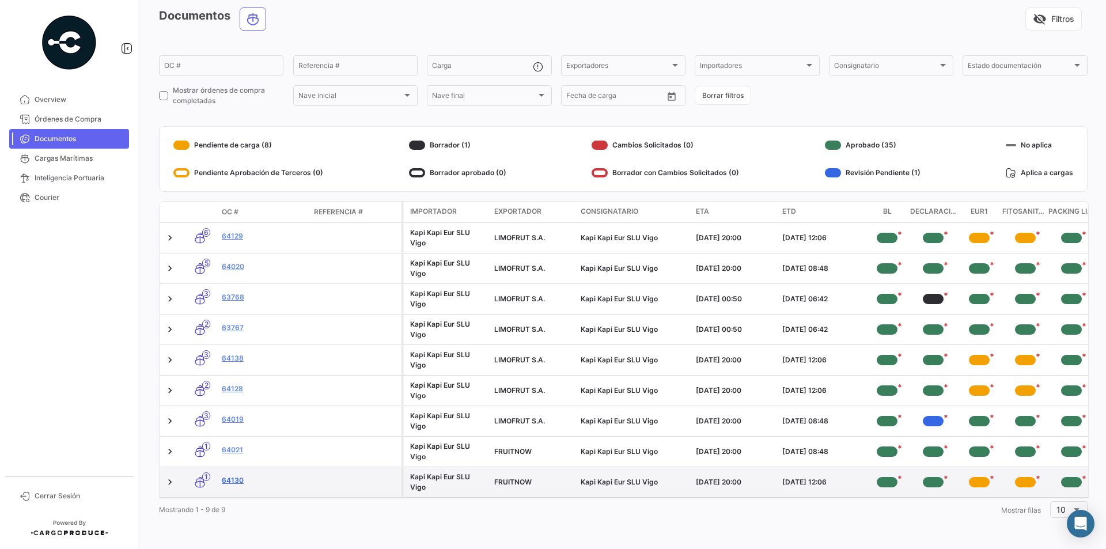
click at [223, 475] on link "64130" at bounding box center [263, 480] width 83 height 10
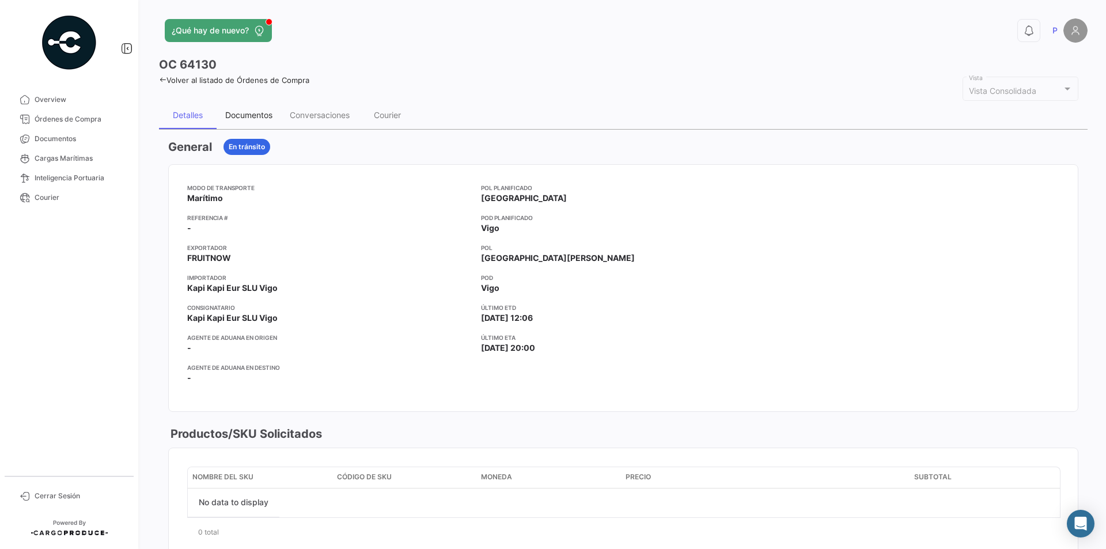
click at [271, 113] on div "Documentos" at bounding box center [248, 115] width 47 height 10
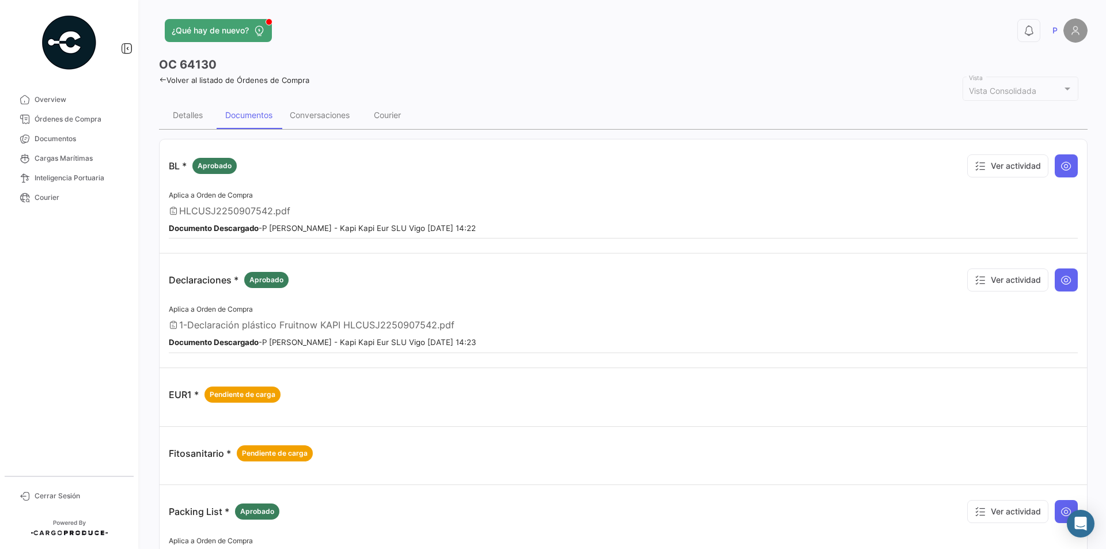
scroll to position [116, 0]
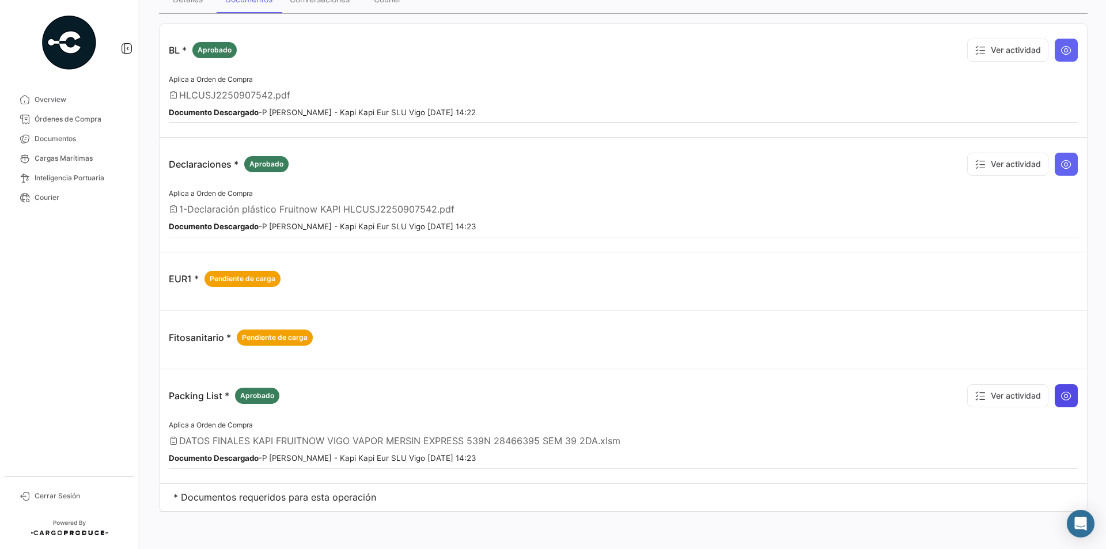
click at [1070, 394] on button at bounding box center [1065, 395] width 23 height 23
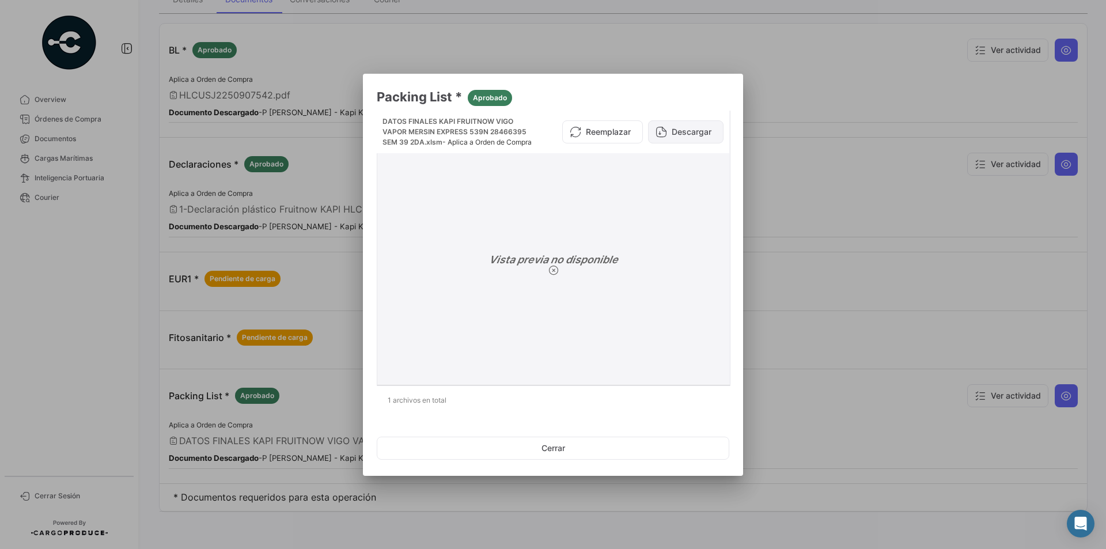
click at [692, 129] on button "Descargar" at bounding box center [685, 131] width 75 height 23
